Goal: Find contact information: Find contact information

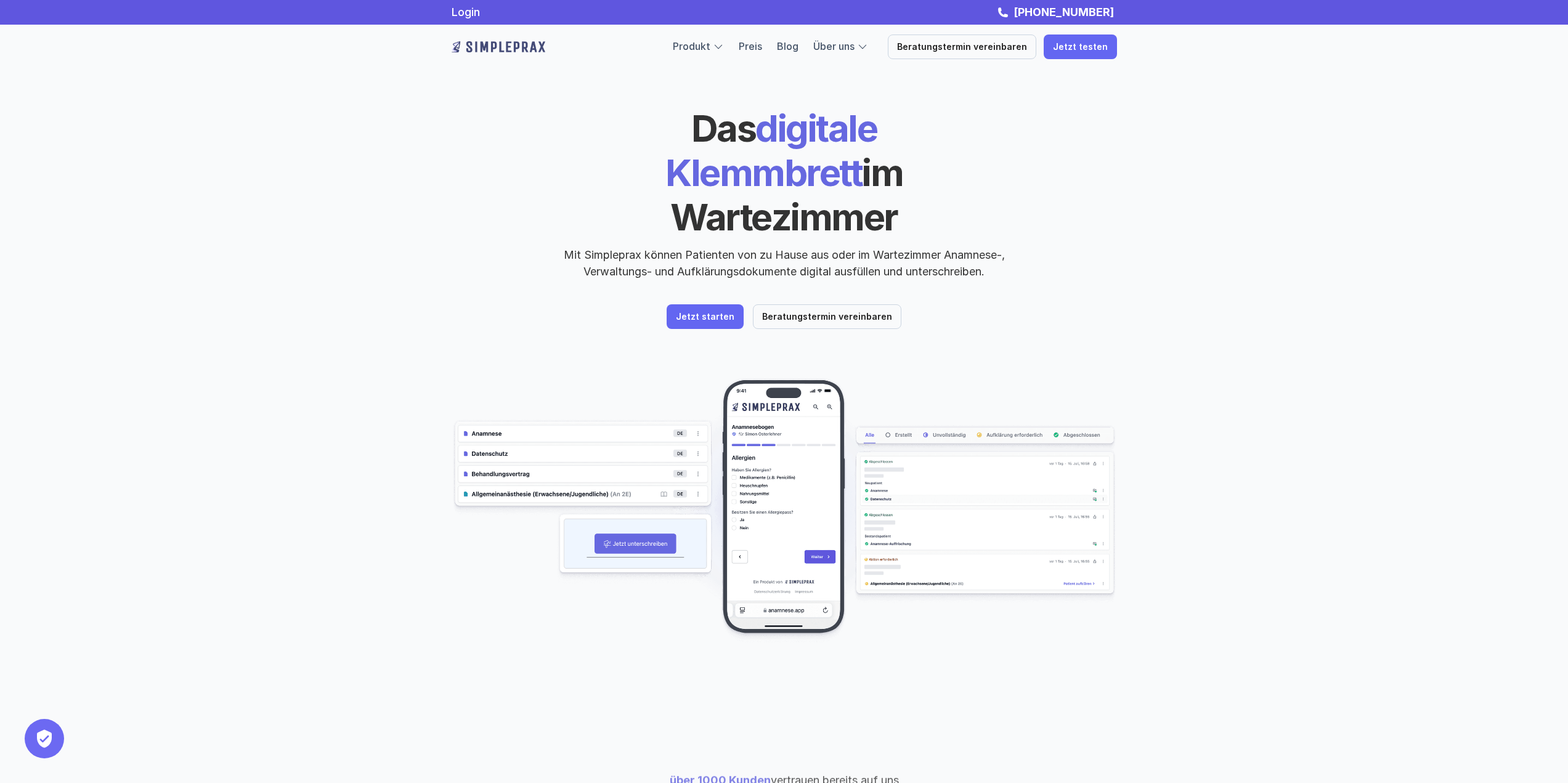
click at [503, 46] on img at bounding box center [498, 47] width 94 height 19
drag, startPoint x: 591, startPoint y: 44, endPoint x: 578, endPoint y: 44, distance: 13.0
click at [578, 44] on div at bounding box center [559, 47] width 215 height 25
click at [853, 42] on link "Über uns" at bounding box center [834, 46] width 41 height 12
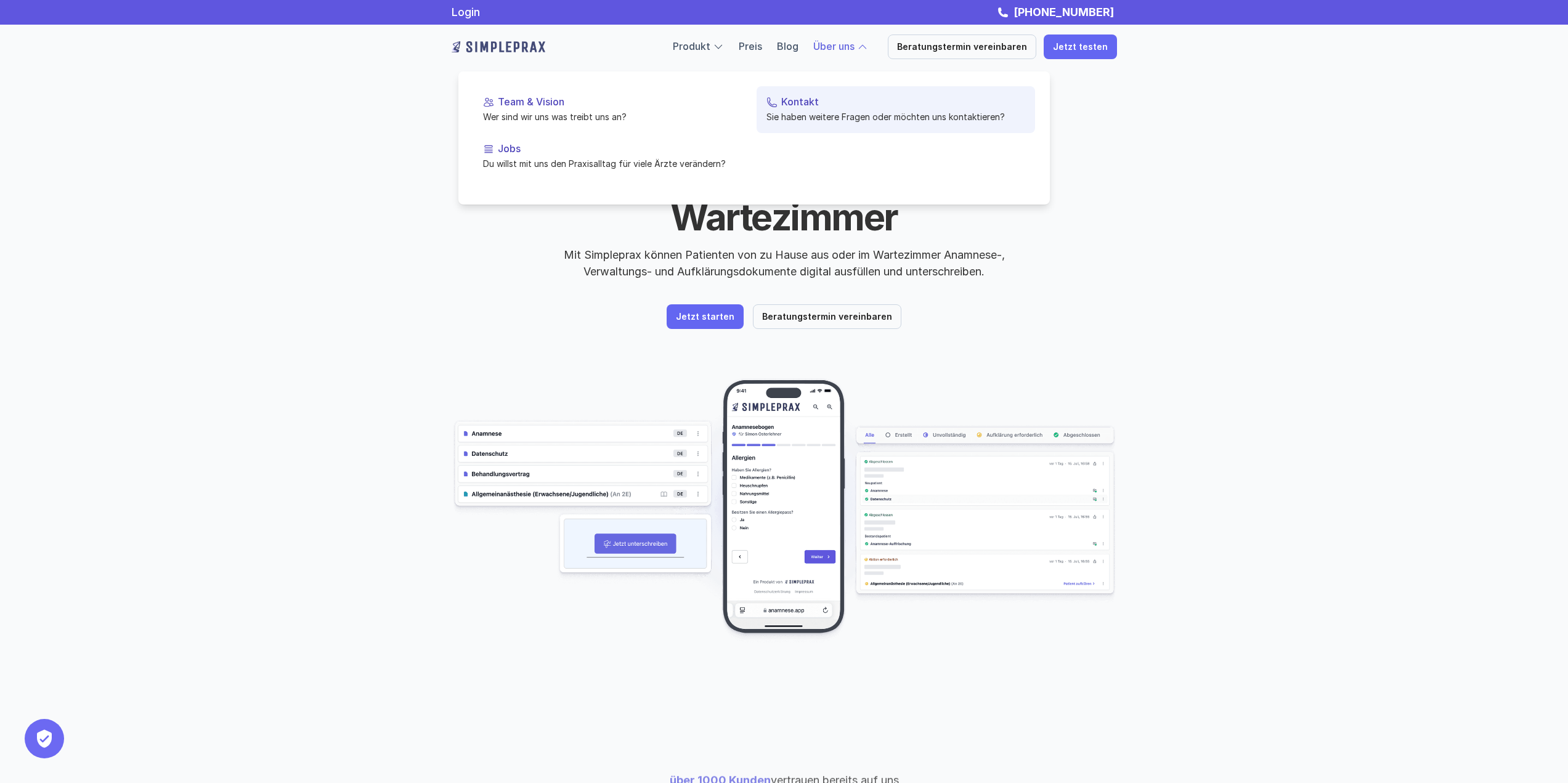
click at [815, 98] on p "Kontakt" at bounding box center [903, 102] width 244 height 12
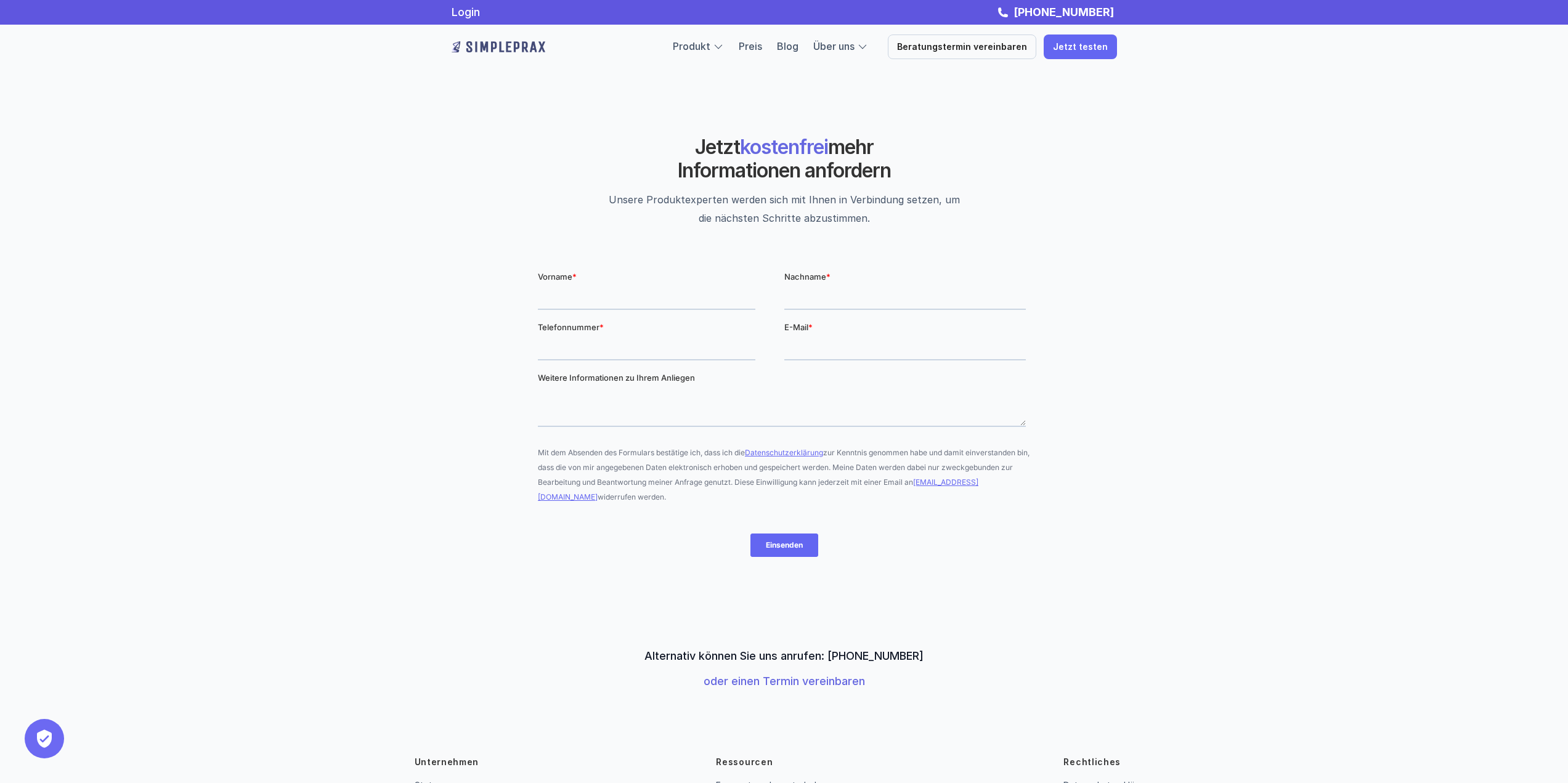
click at [452, 46] on img at bounding box center [498, 47] width 94 height 19
